Goal: Task Accomplishment & Management: Use online tool/utility

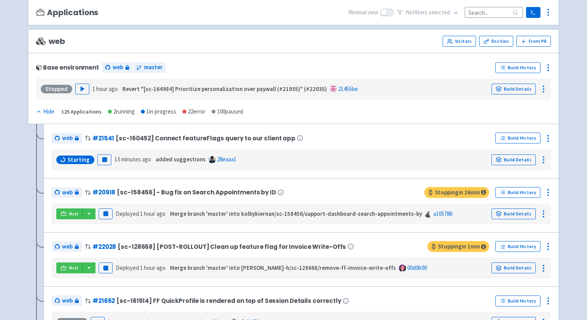
scroll to position [1237, 0]
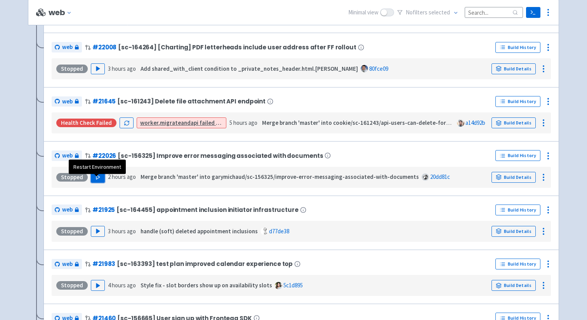
click at [98, 180] on icon "button" at bounding box center [98, 177] width 6 height 6
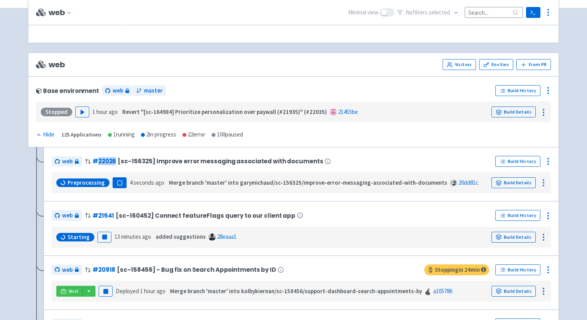
scroll to position [130, 0]
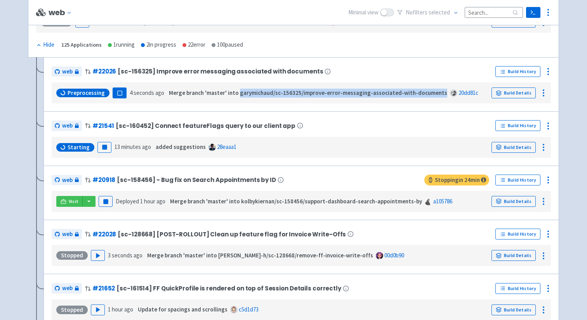
drag, startPoint x: 235, startPoint y: 94, endPoint x: 431, endPoint y: 96, distance: 195.4
click at [431, 96] on strong "Merge branch 'master' into garymichaud/sc-156325/improve-error-messaging-associ…" at bounding box center [308, 92] width 278 height 7
copy strong "garymichaud/sc-156325/improve-error-messaging-associated-with-documents"
click at [450, 96] on span at bounding box center [453, 92] width 7 height 7
click at [450, 92] on span at bounding box center [453, 92] width 7 height 7
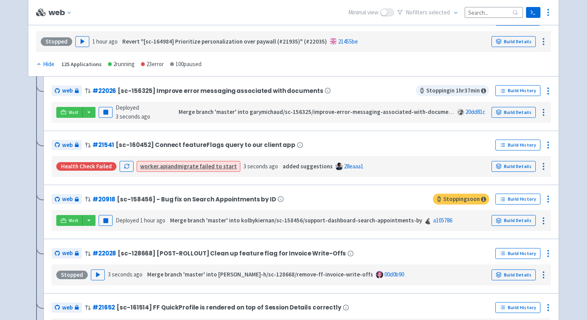
scroll to position [0, 0]
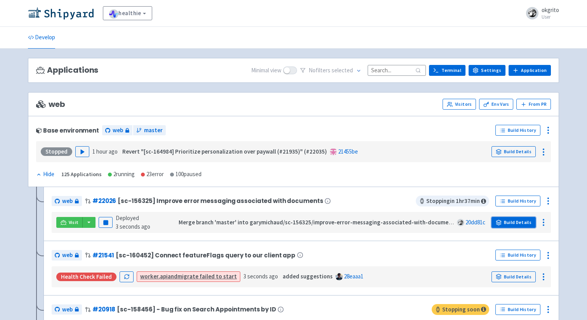
click at [518, 219] on link "Build Details" at bounding box center [514, 222] width 44 height 11
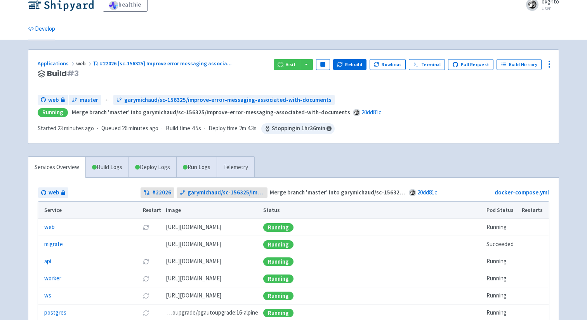
scroll to position [6, 0]
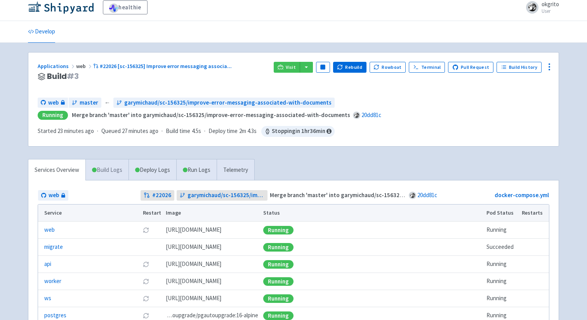
click at [104, 168] on link "Build Logs" at bounding box center [107, 169] width 43 height 21
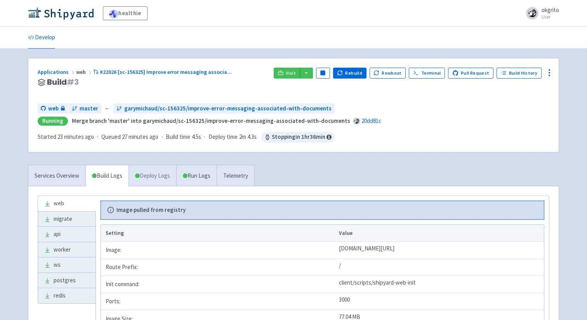
click at [159, 175] on link "Deploy Logs" at bounding box center [153, 175] width 48 height 21
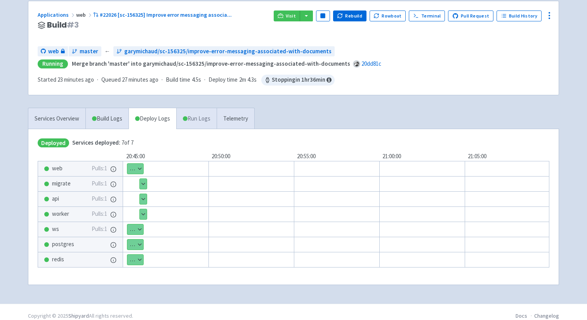
scroll to position [65, 0]
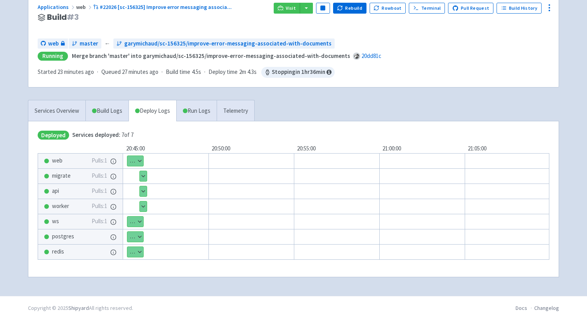
click at [139, 161] on button "Show details" at bounding box center [135, 161] width 16 height 10
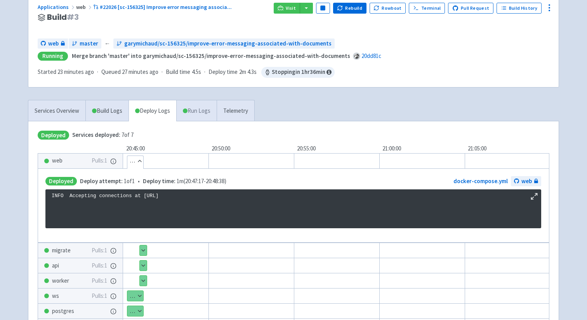
click at [200, 110] on link "Run Logs" at bounding box center [196, 110] width 40 height 21
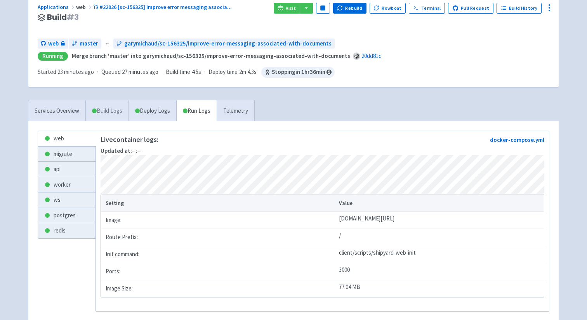
click at [110, 114] on link "Build Logs" at bounding box center [107, 110] width 43 height 21
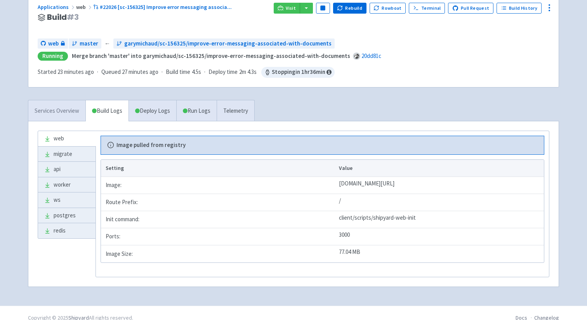
click at [63, 111] on link "Services Overview" at bounding box center [56, 110] width 57 height 21
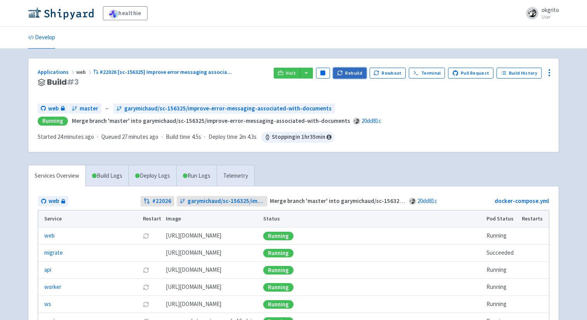
click at [357, 72] on button "Rebuild" at bounding box center [349, 73] width 33 height 11
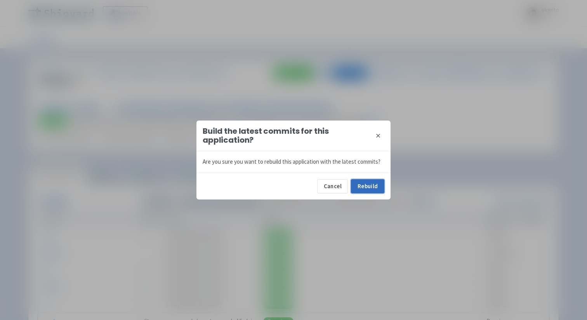
click at [372, 188] on button "Rebuild" at bounding box center [367, 186] width 33 height 14
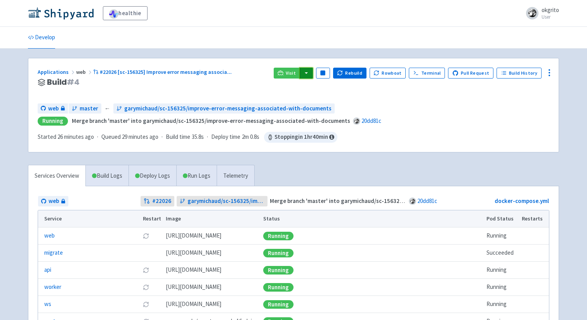
click at [313, 75] on button "button" at bounding box center [306, 73] width 13 height 11
click at [252, 53] on div "healthie okgrito User Profile Sign out Develop #" at bounding box center [293, 192] width 587 height 385
click at [290, 70] on link "Visit" at bounding box center [287, 73] width 26 height 11
click at [426, 75] on link "Terminal" at bounding box center [427, 73] width 36 height 11
click at [522, 72] on link "Build History" at bounding box center [519, 73] width 45 height 11
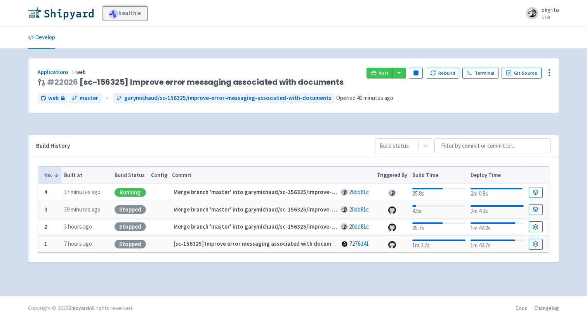
click at [123, 15] on link "healthie" at bounding box center [125, 13] width 45 height 14
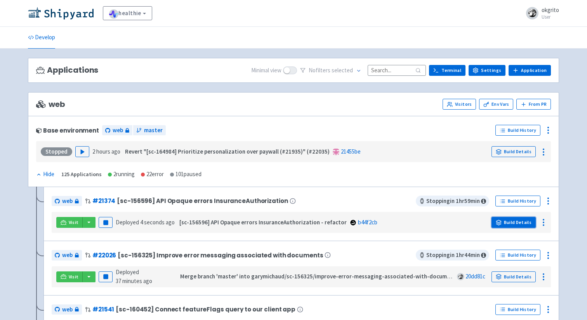
click at [511, 223] on link "Build Details" at bounding box center [514, 222] width 44 height 11
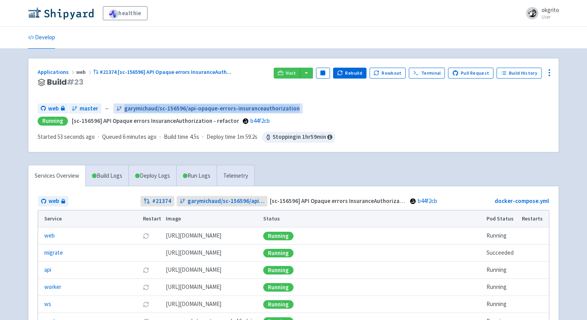
drag, startPoint x: 297, startPoint y: 106, endPoint x: 122, endPoint y: 110, distance: 176.0
click at [122, 110] on div "web master ← garymichaud/sc-156596/api-opaque-errors-insuranceauthorization" at bounding box center [294, 108] width 512 height 10
copy span "garymichaud/sc-156596/api-opaque-errors-insuranceauthorization"
click at [112, 11] on span at bounding box center [113, 13] width 9 height 9
